Goal: Information Seeking & Learning: Check status

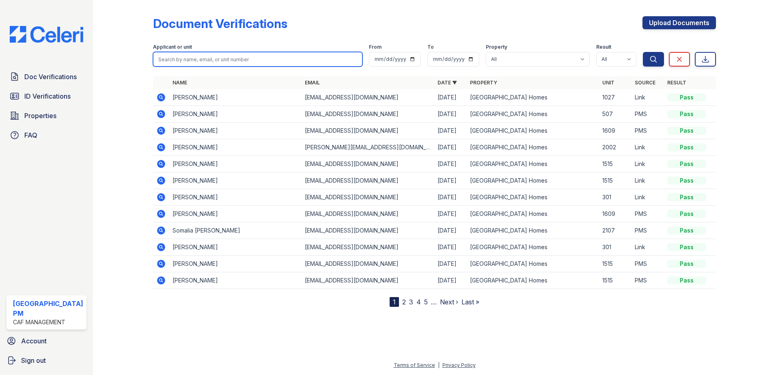
click at [193, 58] on input "search" at bounding box center [258, 59] width 210 height 15
type input "kathy"
click at [643, 52] on button "Search" at bounding box center [653, 59] width 21 height 15
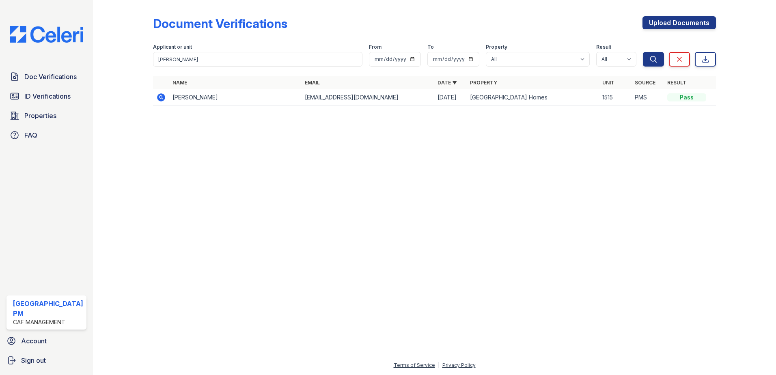
click at [157, 101] on icon at bounding box center [161, 97] width 10 height 10
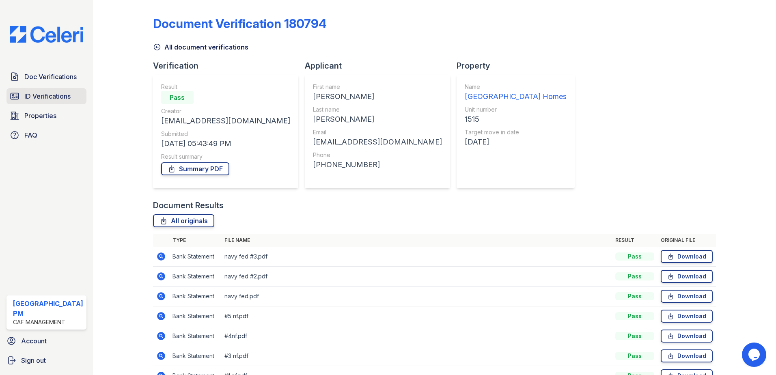
click at [50, 98] on span "ID Verifications" at bounding box center [47, 96] width 46 height 10
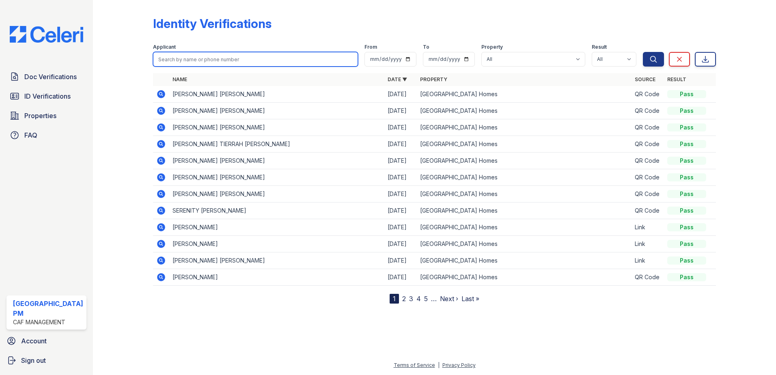
click at [260, 58] on input "search" at bounding box center [255, 59] width 205 height 15
type input "kathy"
click at [643, 52] on button "Search" at bounding box center [653, 59] width 21 height 15
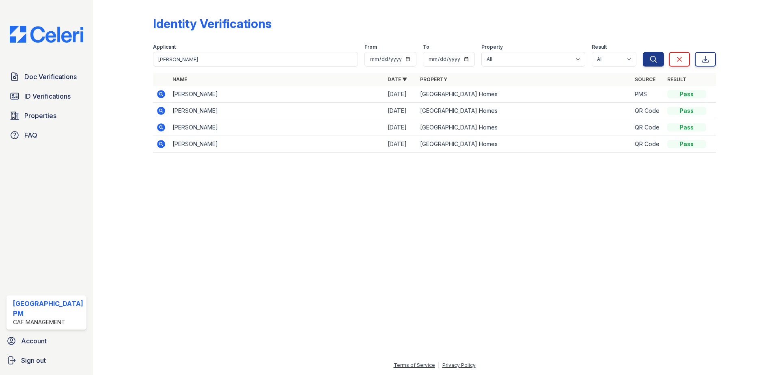
click at [165, 91] on icon at bounding box center [161, 94] width 10 height 10
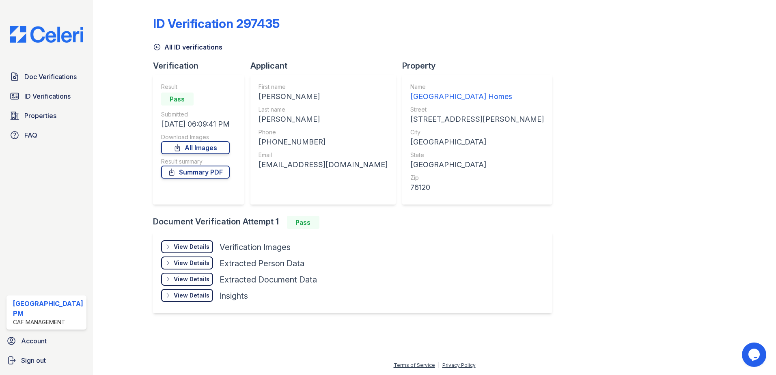
click at [150, 46] on div at bounding box center [129, 163] width 47 height 321
click at [158, 52] on link "All ID verifications" at bounding box center [187, 47] width 69 height 10
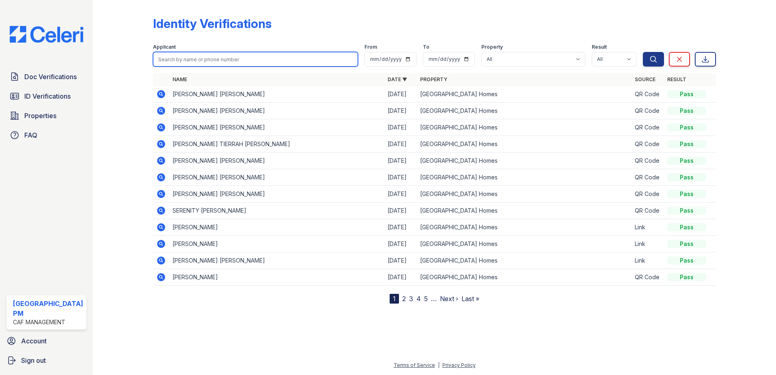
drag, startPoint x: 183, startPoint y: 54, endPoint x: 186, endPoint y: 58, distance: 5.3
click at [186, 56] on input "search" at bounding box center [255, 59] width 205 height 15
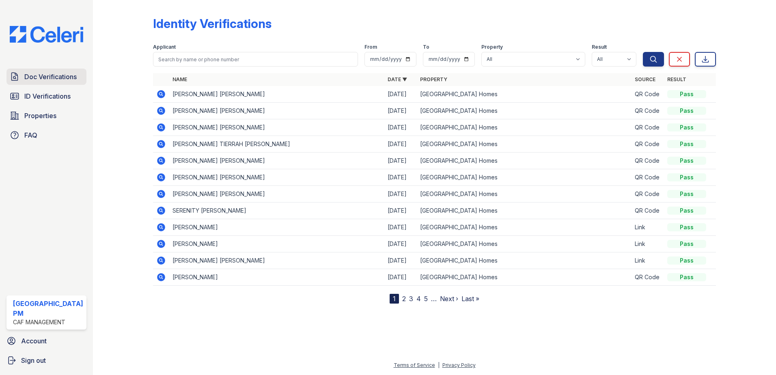
click at [44, 84] on link "Doc Verifications" at bounding box center [46, 77] width 80 height 16
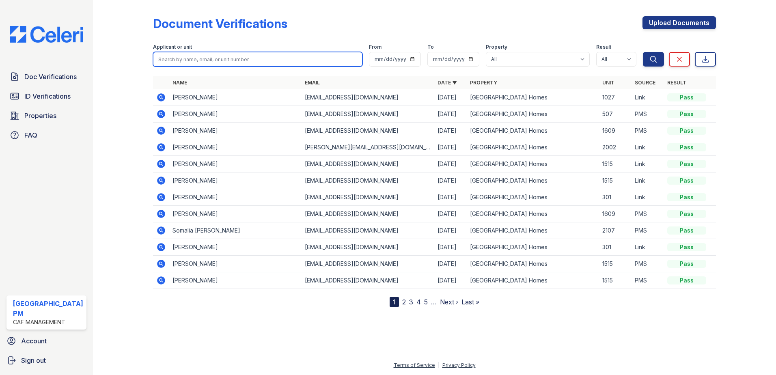
click at [185, 59] on input "search" at bounding box center [258, 59] width 210 height 15
type input "kathy"
click at [643, 52] on button "Search" at bounding box center [653, 59] width 21 height 15
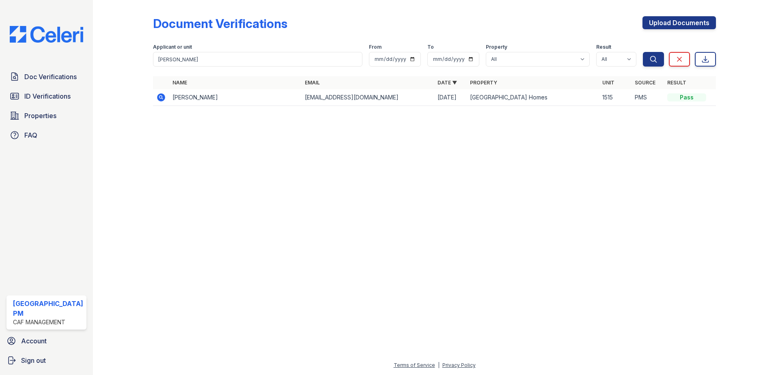
click at [160, 98] on icon at bounding box center [161, 97] width 10 height 10
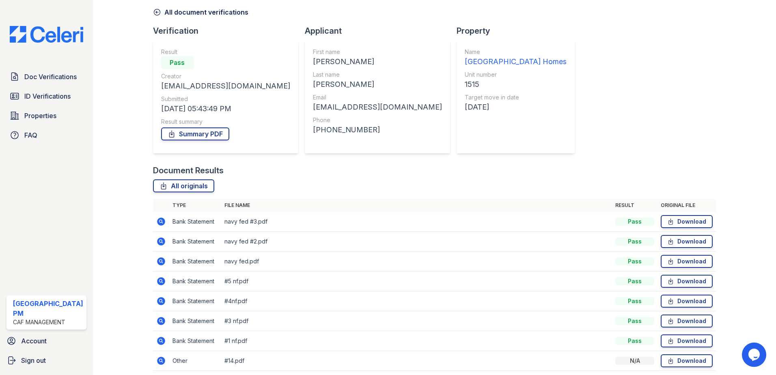
scroll to position [67, 0]
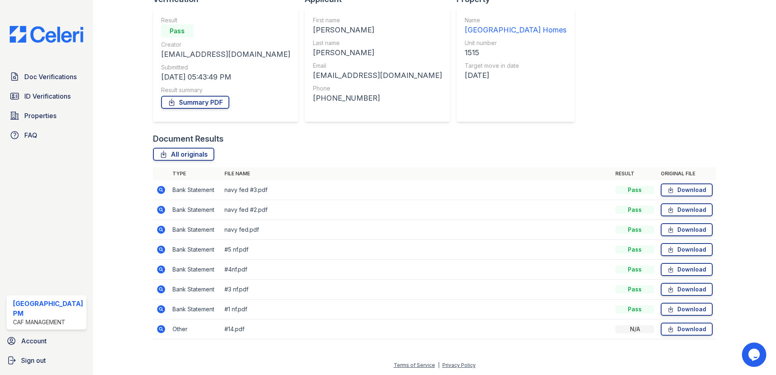
click at [164, 331] on icon at bounding box center [161, 329] width 10 height 10
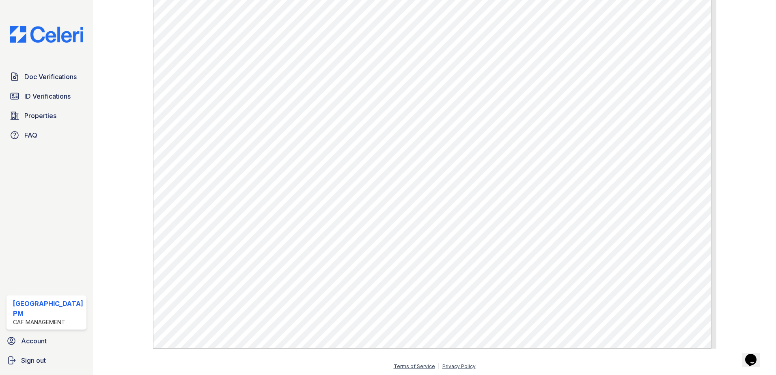
scroll to position [294, 0]
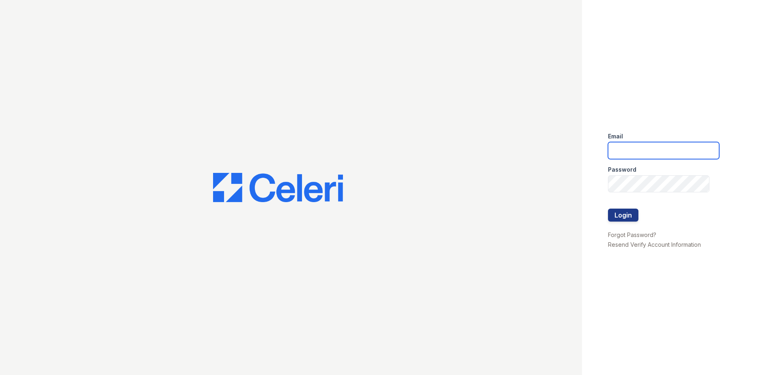
click at [613, 153] on input "email" at bounding box center [663, 150] width 111 height 17
click at [608, 209] on button "Login" at bounding box center [623, 215] width 30 height 13
type input "prescottpark.pm@cafmanagement.com"
click at [619, 217] on button "Login" at bounding box center [623, 215] width 30 height 13
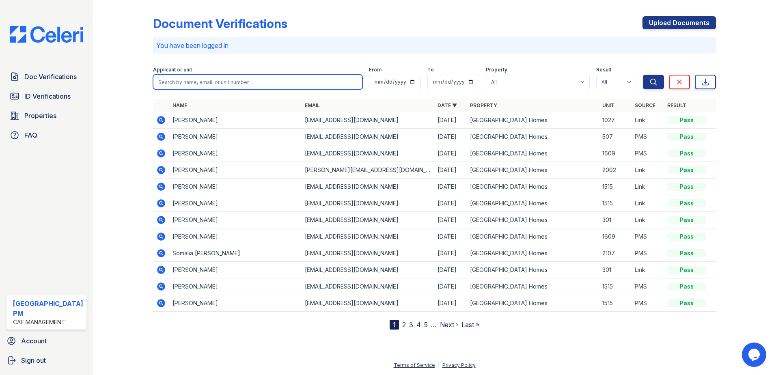
click at [226, 82] on input "search" at bounding box center [258, 82] width 210 height 15
type input "rome"
click at [643, 75] on button "Search" at bounding box center [653, 82] width 21 height 15
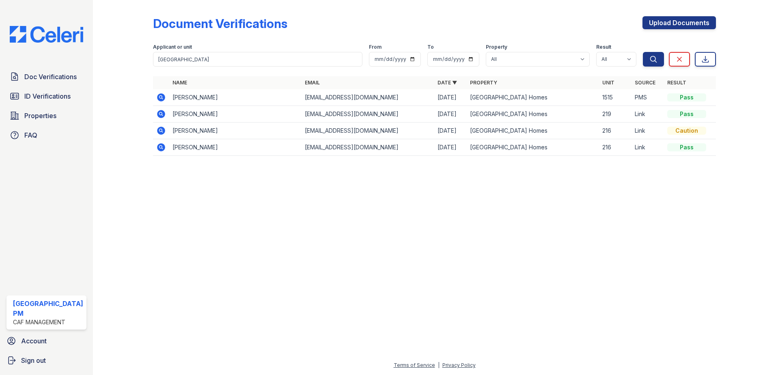
click at [163, 97] on icon at bounding box center [161, 97] width 8 height 8
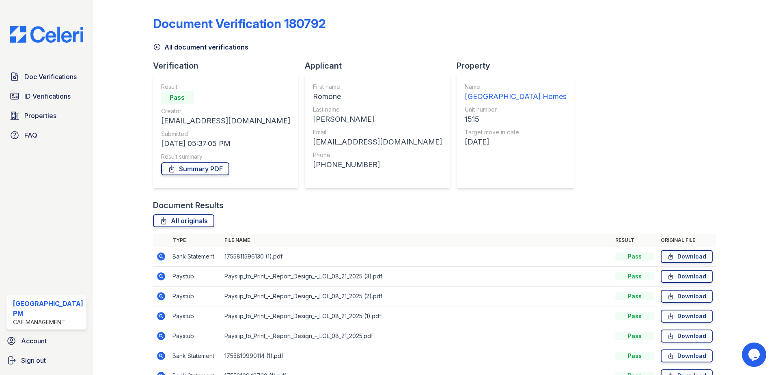
click at [157, 47] on icon at bounding box center [157, 47] width 8 height 8
